Goal: Transaction & Acquisition: Book appointment/travel/reservation

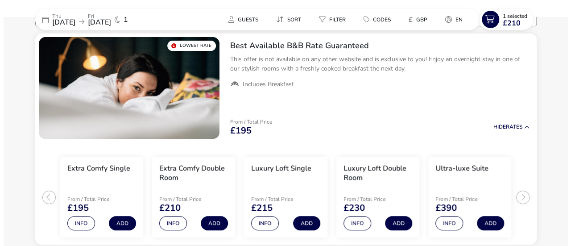
scroll to position [103, 0]
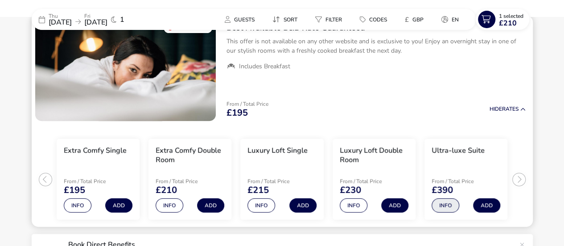
click at [448, 202] on button "Info" at bounding box center [446, 205] width 28 height 14
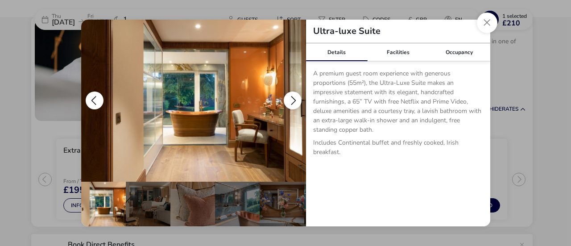
click at [289, 92] on button "details" at bounding box center [293, 100] width 18 height 18
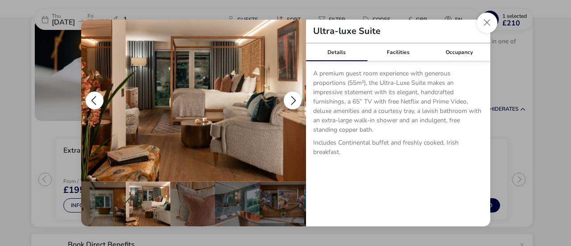
click at [289, 92] on button "details" at bounding box center [293, 100] width 18 height 18
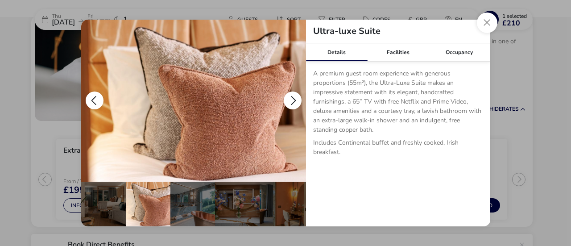
click at [289, 92] on button "details" at bounding box center [293, 100] width 18 height 18
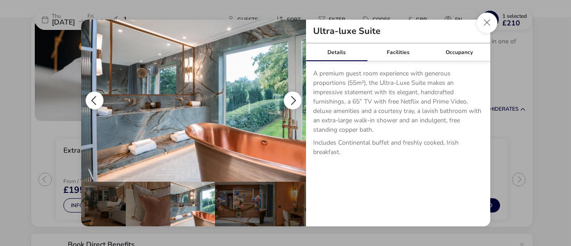
scroll to position [0, 87]
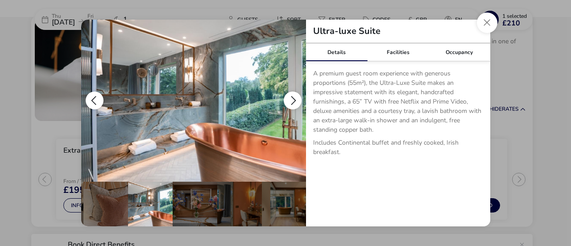
click at [289, 92] on button "details" at bounding box center [293, 100] width 18 height 18
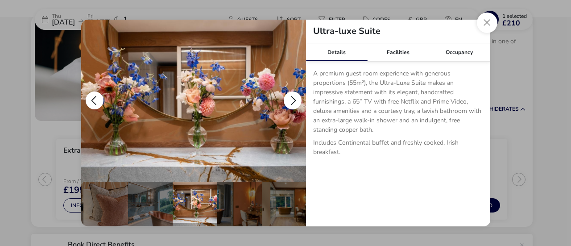
click at [289, 92] on button "details" at bounding box center [293, 100] width 18 height 18
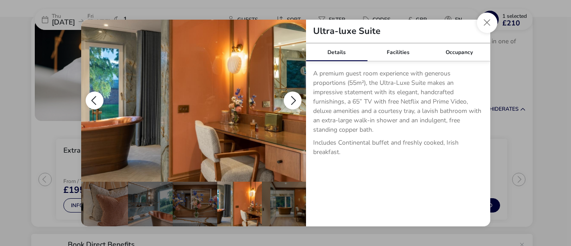
click at [289, 92] on button "details" at bounding box center [293, 100] width 18 height 18
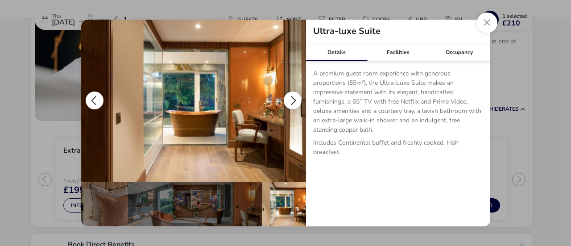
click at [289, 92] on button "details" at bounding box center [293, 100] width 18 height 18
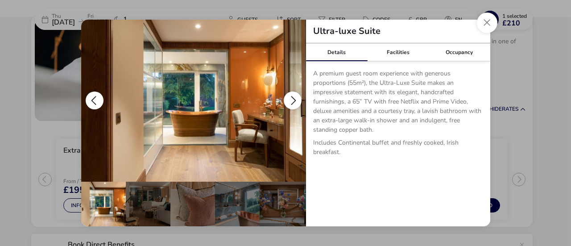
click at [289, 92] on button "details" at bounding box center [293, 100] width 18 height 18
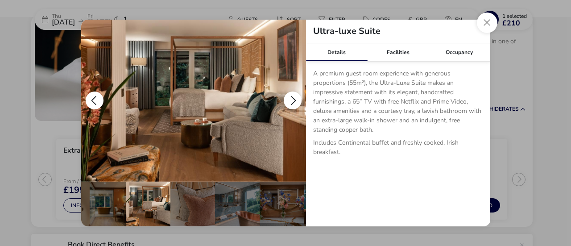
click at [289, 92] on button "details" at bounding box center [293, 100] width 18 height 18
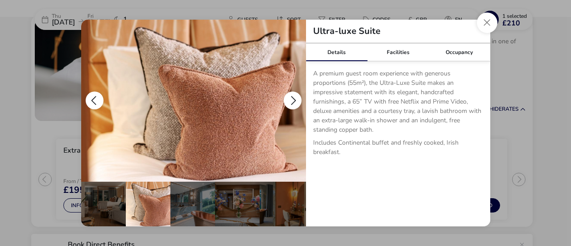
click at [289, 92] on button "details" at bounding box center [293, 100] width 18 height 18
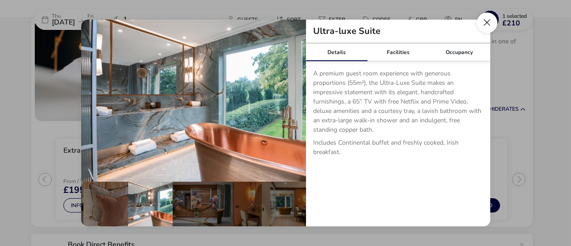
click at [489, 23] on button "Close dialog" at bounding box center [487, 22] width 21 height 21
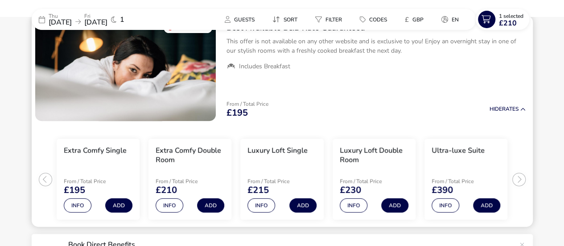
click at [522, 173] on ul "Extra Comfy Single From / Total Price £195 Info Add Extra Comfy Double Room Fro…" at bounding box center [282, 175] width 501 height 103
click at [517, 179] on ul "Extra Comfy Single From / Total Price £195 Info Add Extra Comfy Double Room Fro…" at bounding box center [282, 175] width 501 height 103
click at [356, 202] on button "Info" at bounding box center [354, 205] width 28 height 14
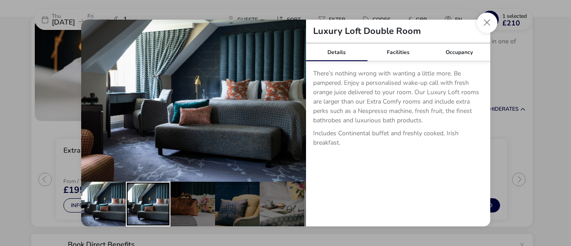
click at [147, 203] on div "details" at bounding box center [148, 203] width 45 height 45
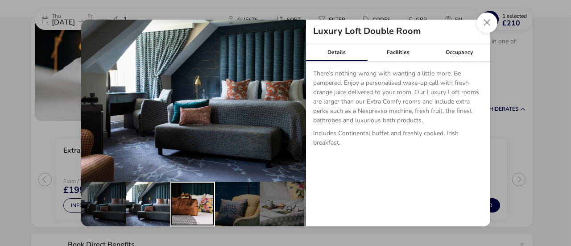
click at [183, 202] on div "details" at bounding box center [192, 203] width 45 height 45
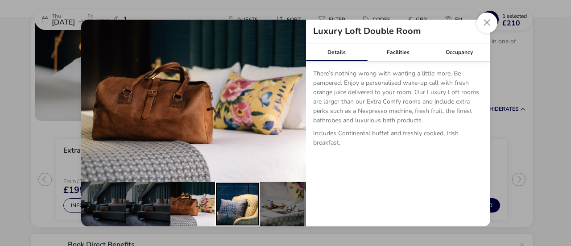
click at [228, 199] on div "details" at bounding box center [237, 203] width 45 height 45
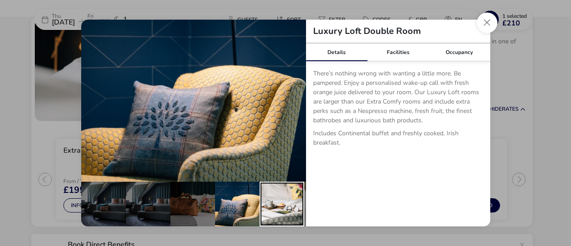
click at [268, 196] on div "details" at bounding box center [281, 203] width 45 height 45
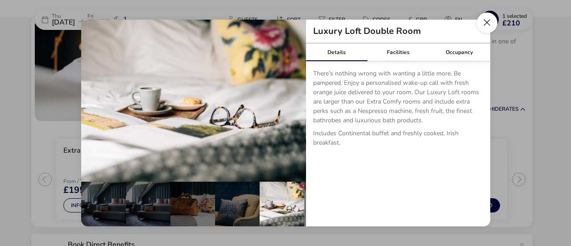
click at [487, 25] on button "Close dialog" at bounding box center [487, 22] width 21 height 21
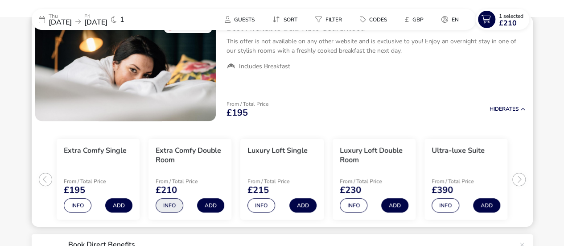
click at [169, 206] on button "Info" at bounding box center [170, 205] width 28 height 14
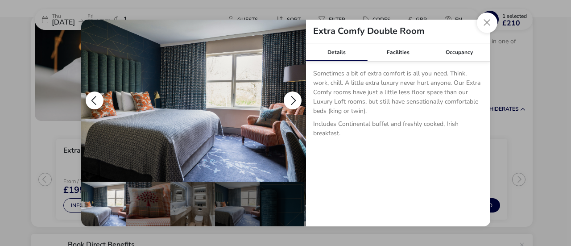
click at [292, 98] on button "details" at bounding box center [293, 100] width 18 height 18
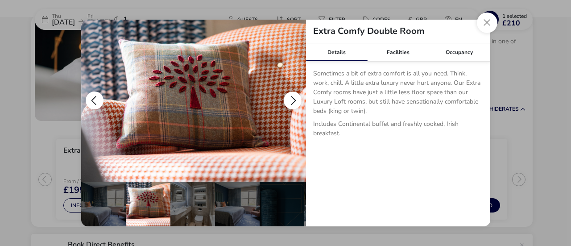
click at [292, 98] on button "details" at bounding box center [293, 100] width 18 height 18
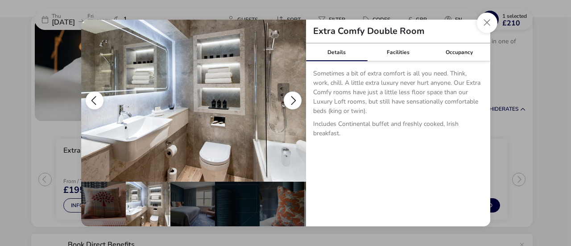
click at [292, 98] on button "details" at bounding box center [293, 100] width 18 height 18
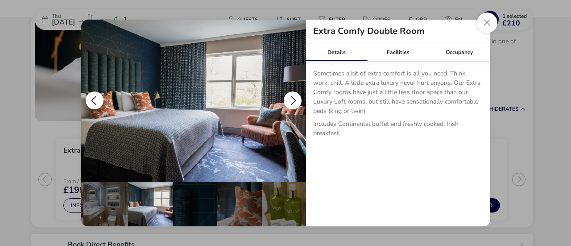
click at [292, 98] on button "details" at bounding box center [293, 100] width 18 height 18
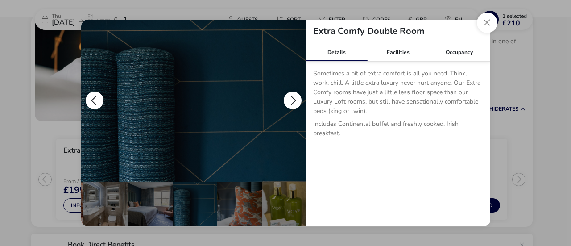
click at [292, 98] on button "details" at bounding box center [293, 100] width 18 height 18
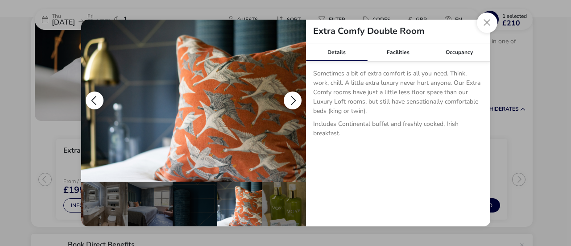
click at [292, 98] on button "details" at bounding box center [293, 100] width 18 height 18
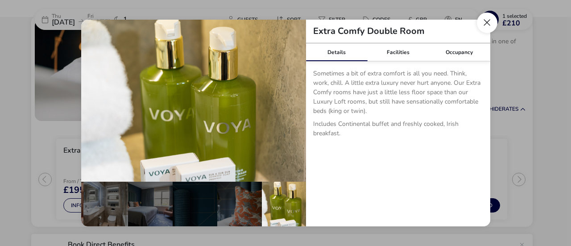
click at [490, 19] on button "Close dialog" at bounding box center [487, 22] width 21 height 21
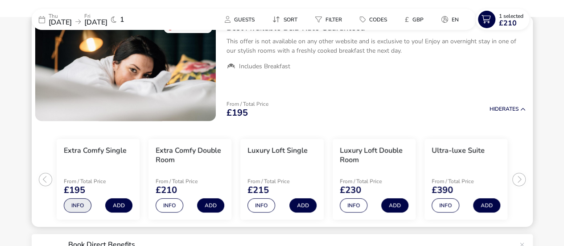
click at [79, 204] on button "Info" at bounding box center [78, 205] width 28 height 14
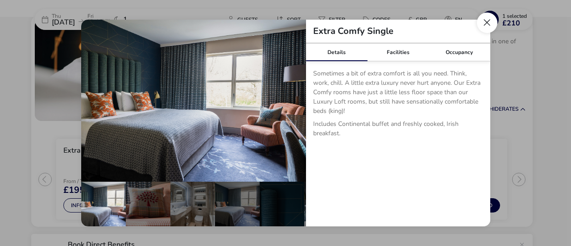
click at [487, 23] on button "Close dialog" at bounding box center [487, 22] width 21 height 21
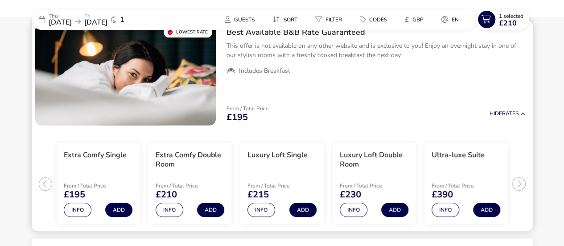
scroll to position [99, 0]
